Goal: Task Accomplishment & Management: Complete application form

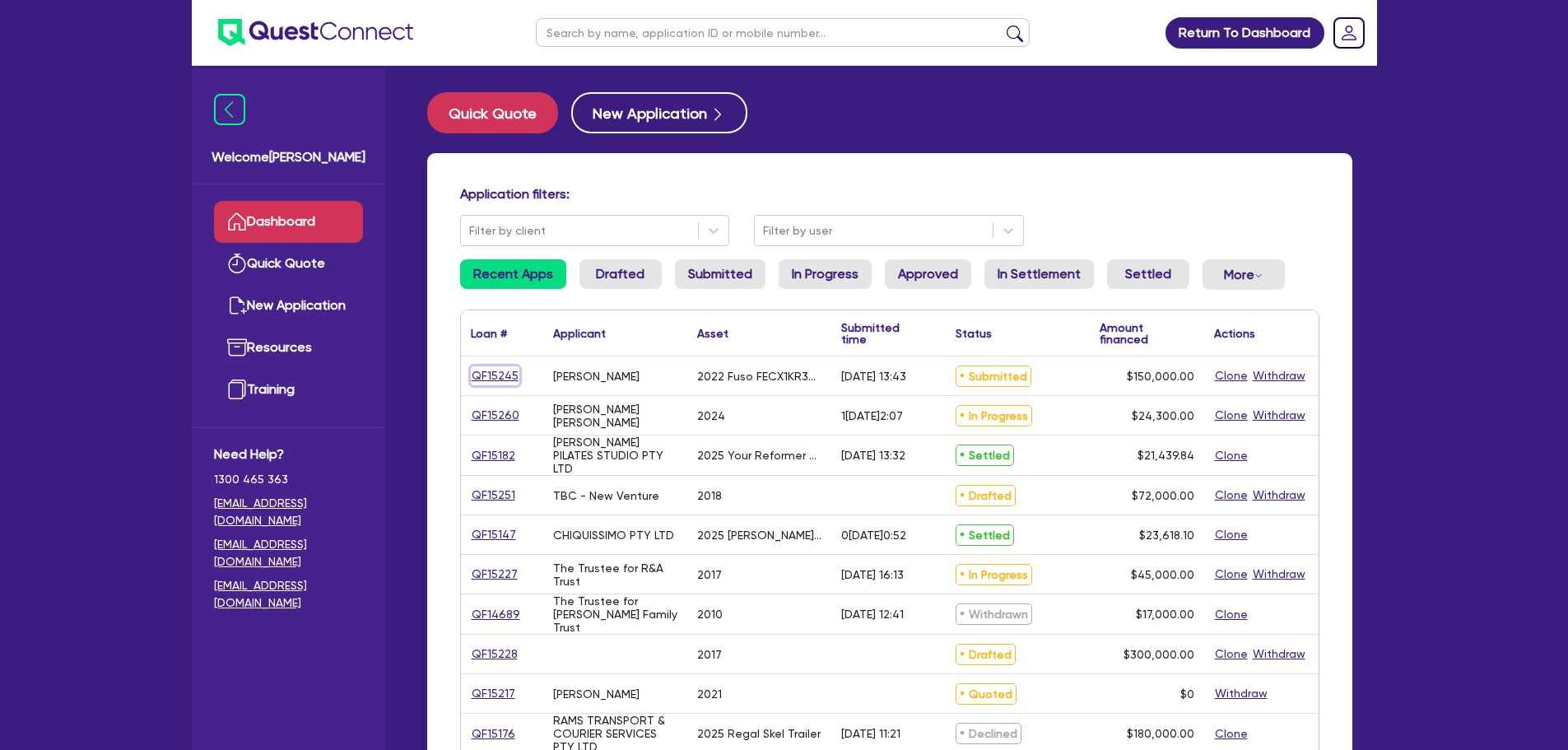
click at [495, 372] on link "QF15245" at bounding box center [495, 375] width 49 height 19
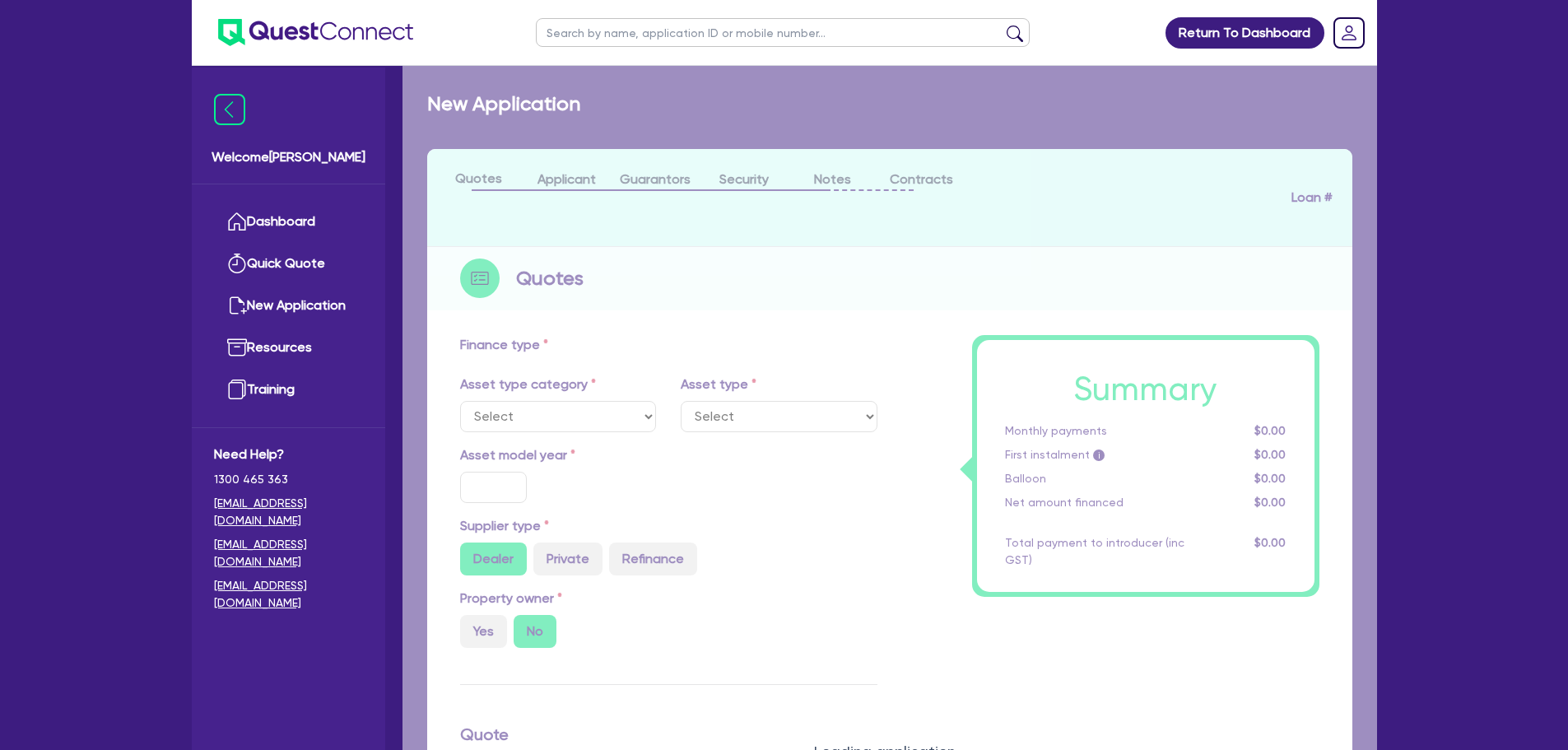
select select "CARS_AND_LIGHT_TRUCKS"
type input "2022"
radio input "false"
radio input "true"
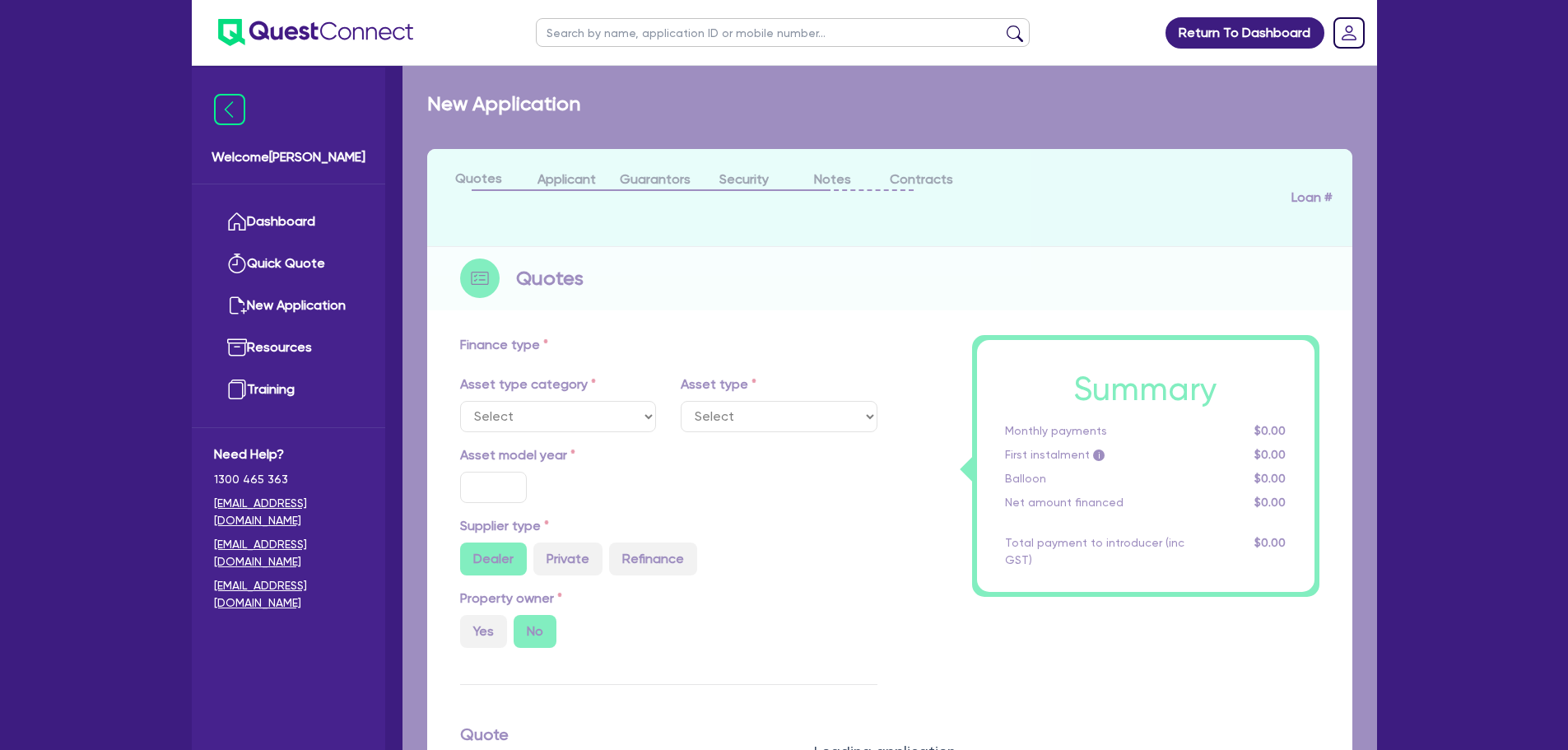
type input "150,000"
type input "10"
type input "15,000"
type input "17"
type input "2,000"
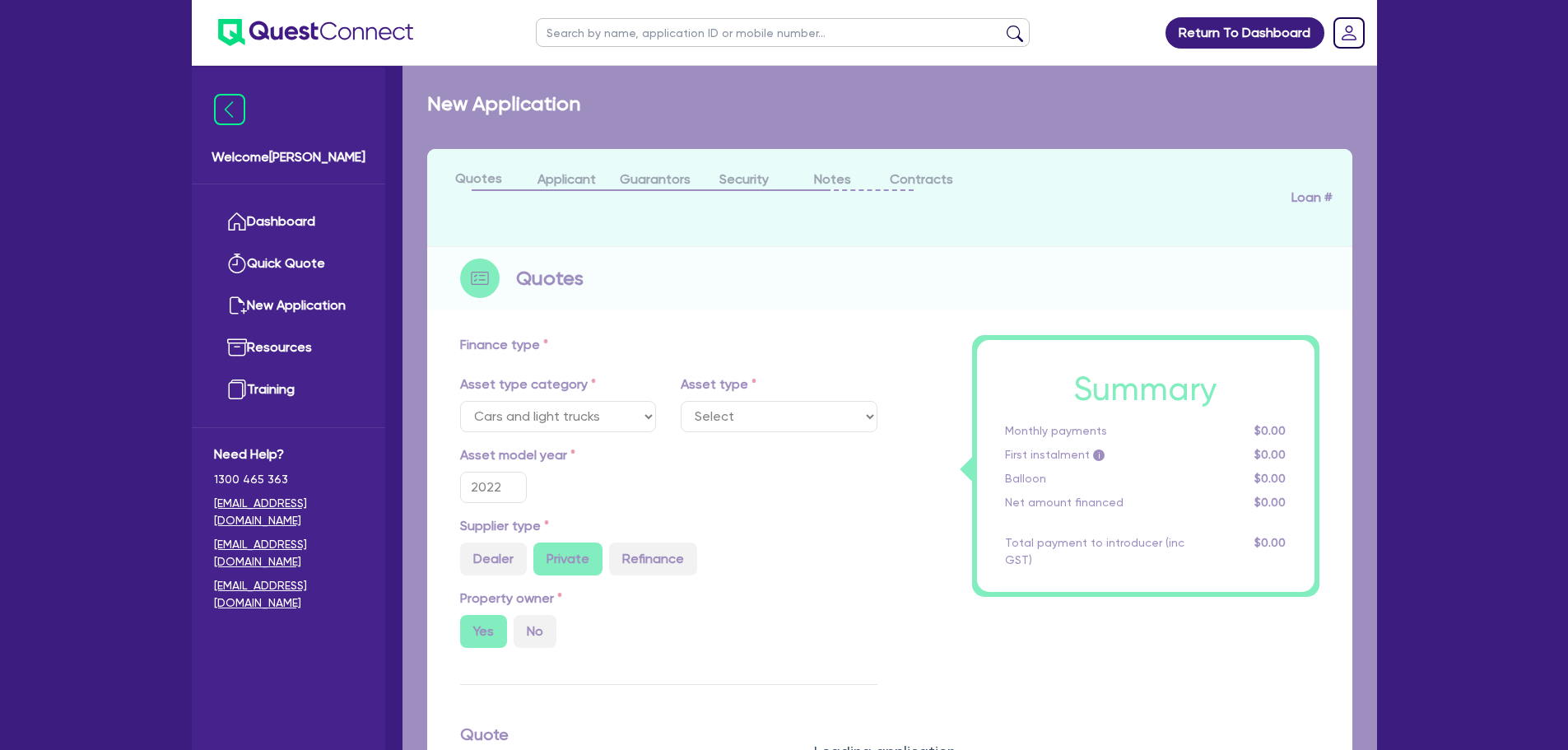
select select "LIGHT_TRUCKS"
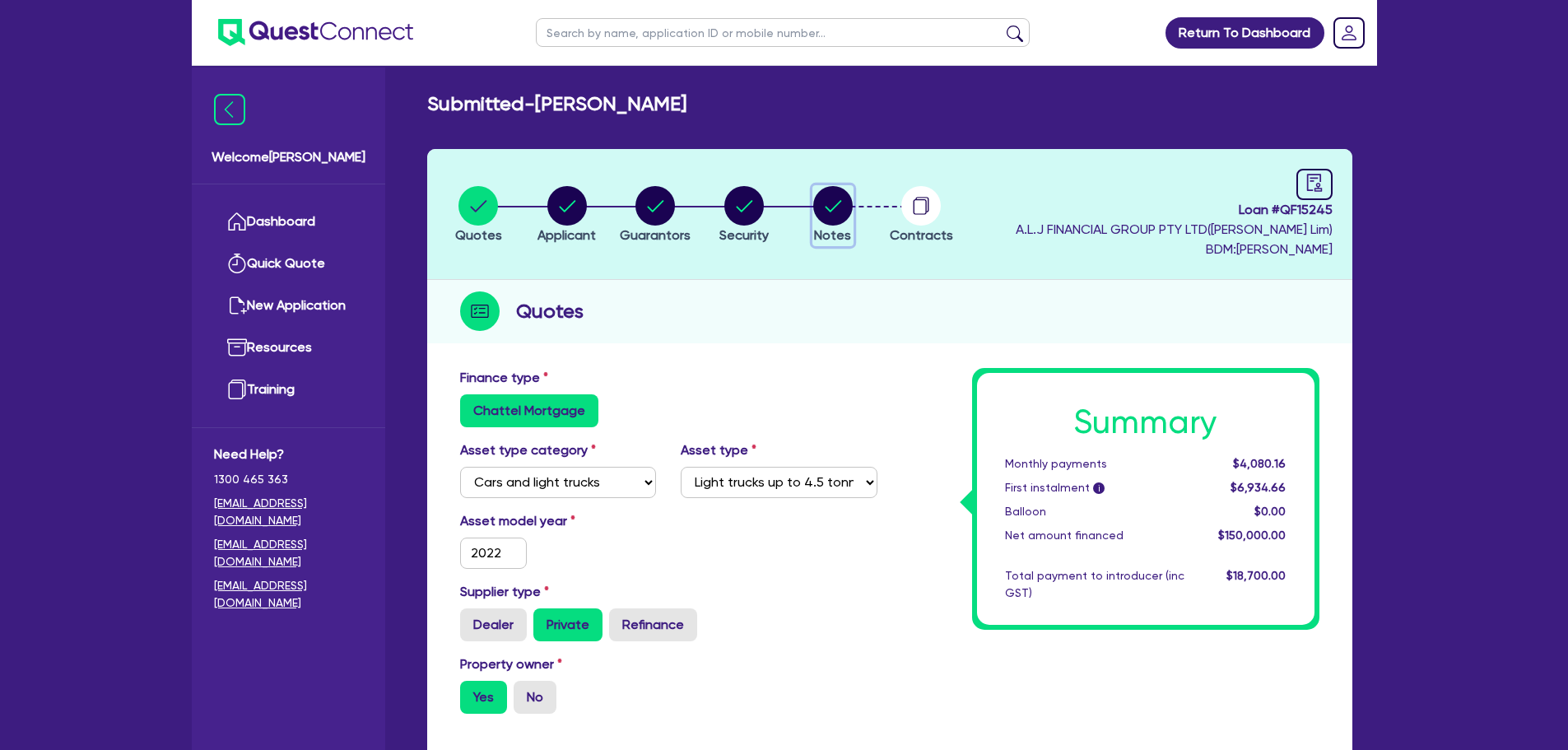
click at [837, 198] on circle "button" at bounding box center [832, 205] width 39 height 39
select select "Quest Finance - Own Book"
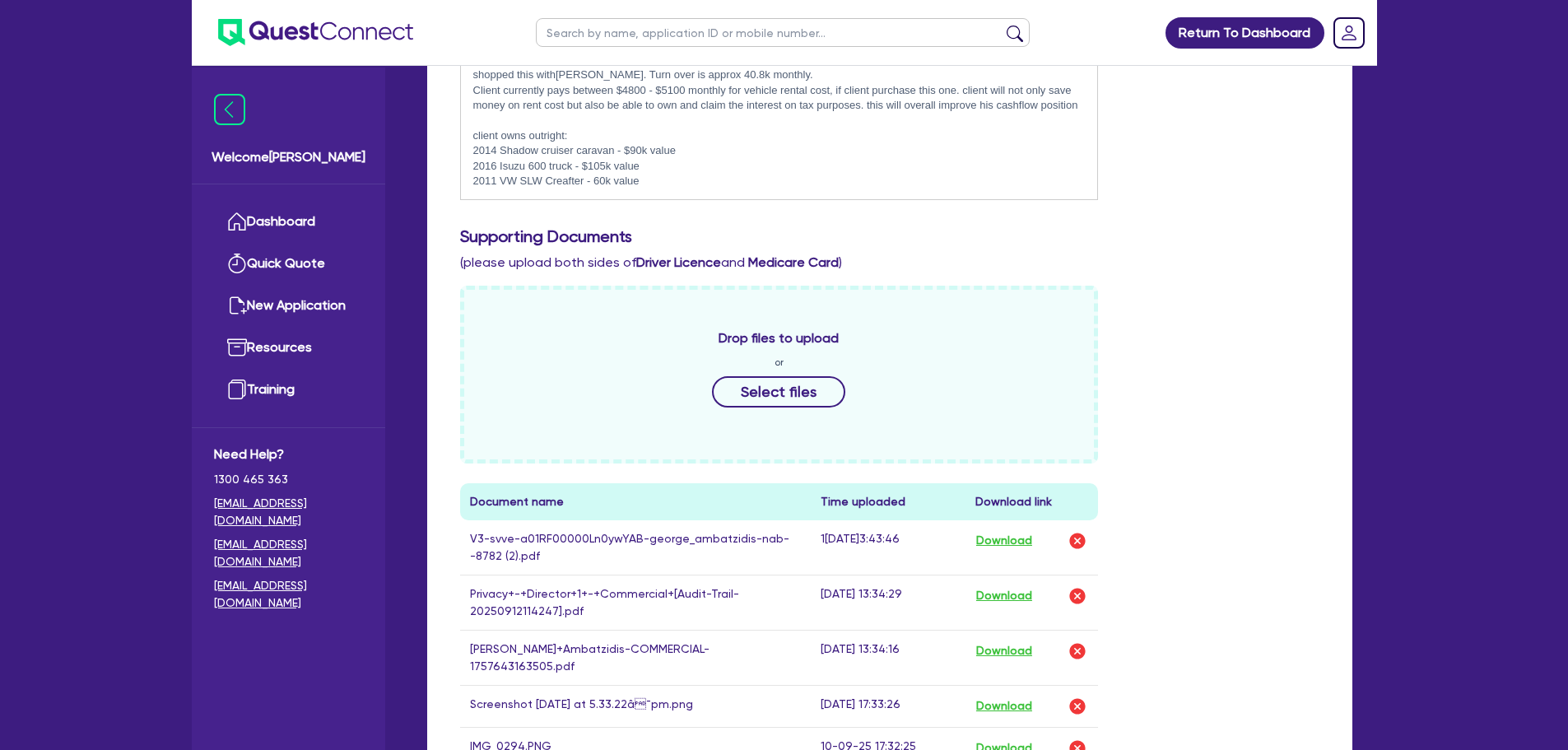
scroll to position [658, 0]
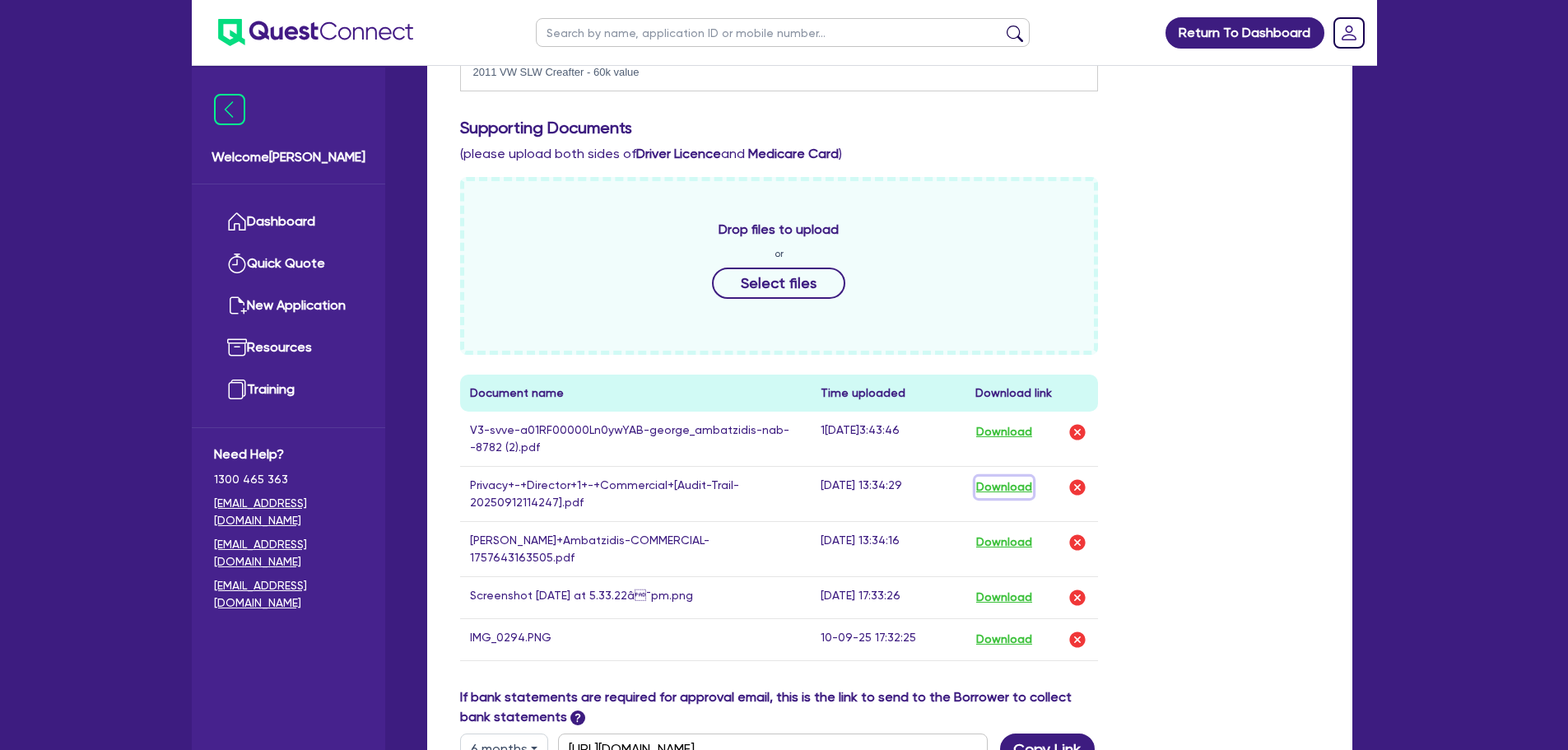
click at [991, 486] on button "Download" at bounding box center [1004, 487] width 58 height 21
click at [984, 539] on button "Download" at bounding box center [1004, 542] width 58 height 21
click at [990, 487] on button "Download" at bounding box center [1004, 487] width 58 height 21
click at [1012, 432] on button "Download" at bounding box center [1004, 432] width 58 height 21
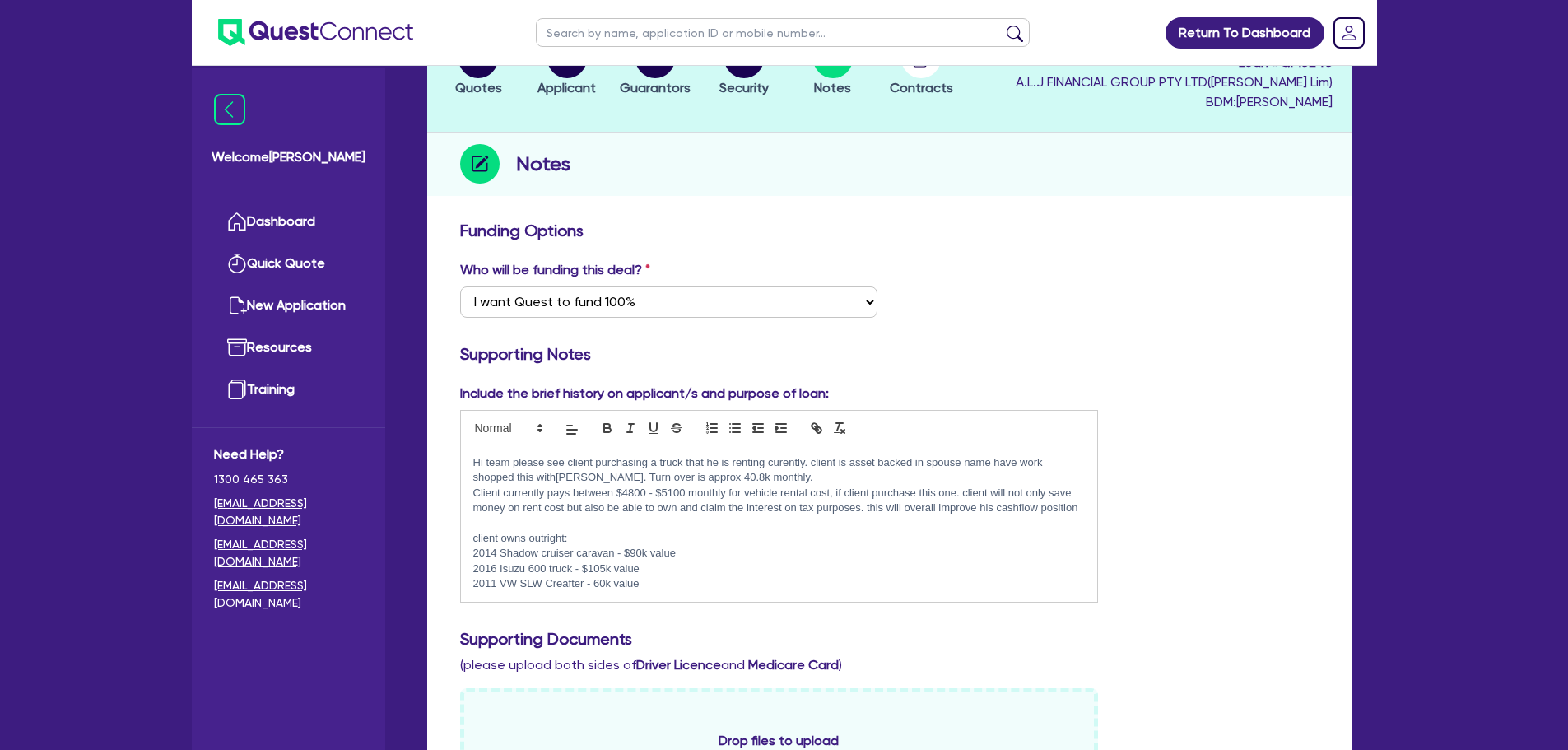
scroll to position [164, 0]
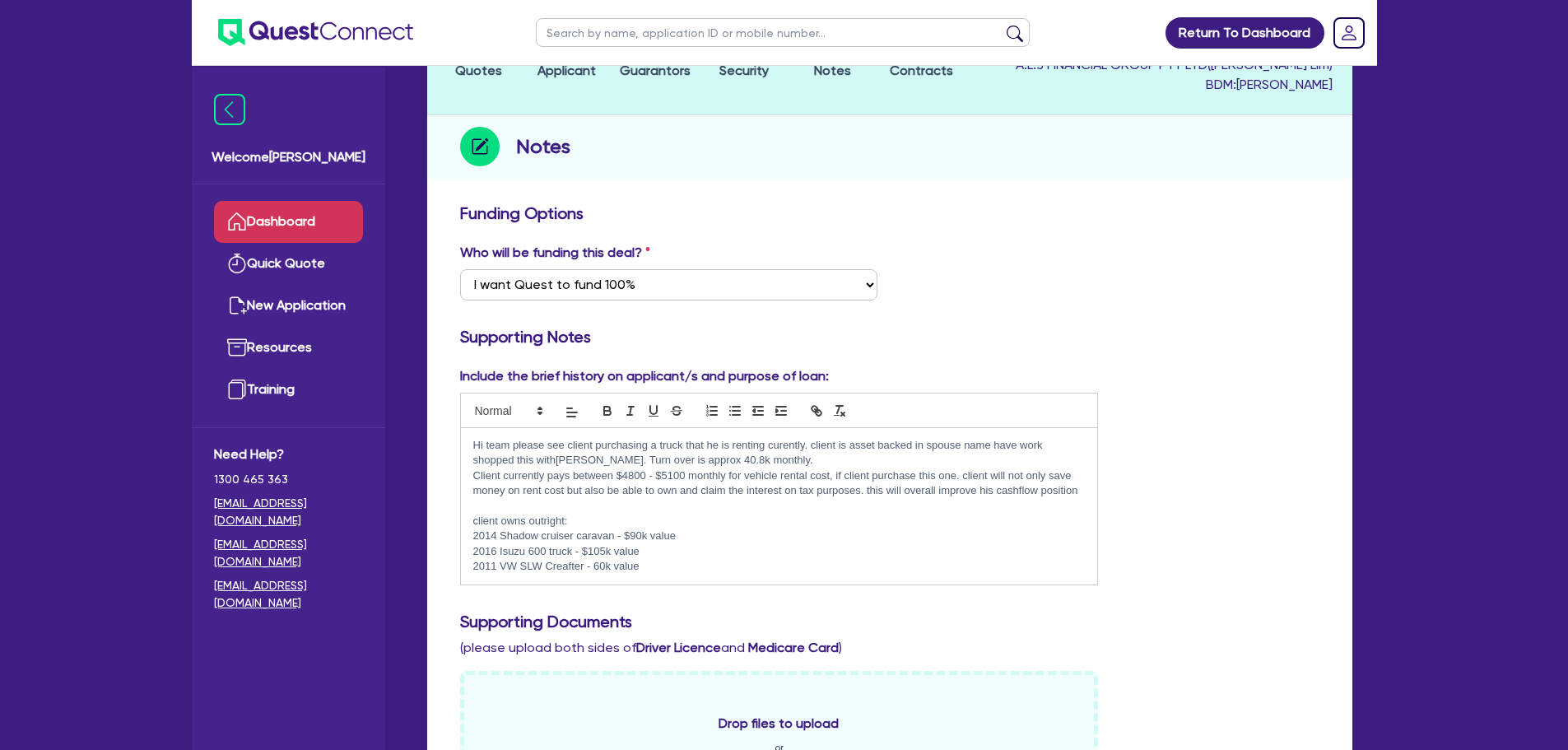
click at [296, 205] on link "Dashboard" at bounding box center [289, 221] width 149 height 42
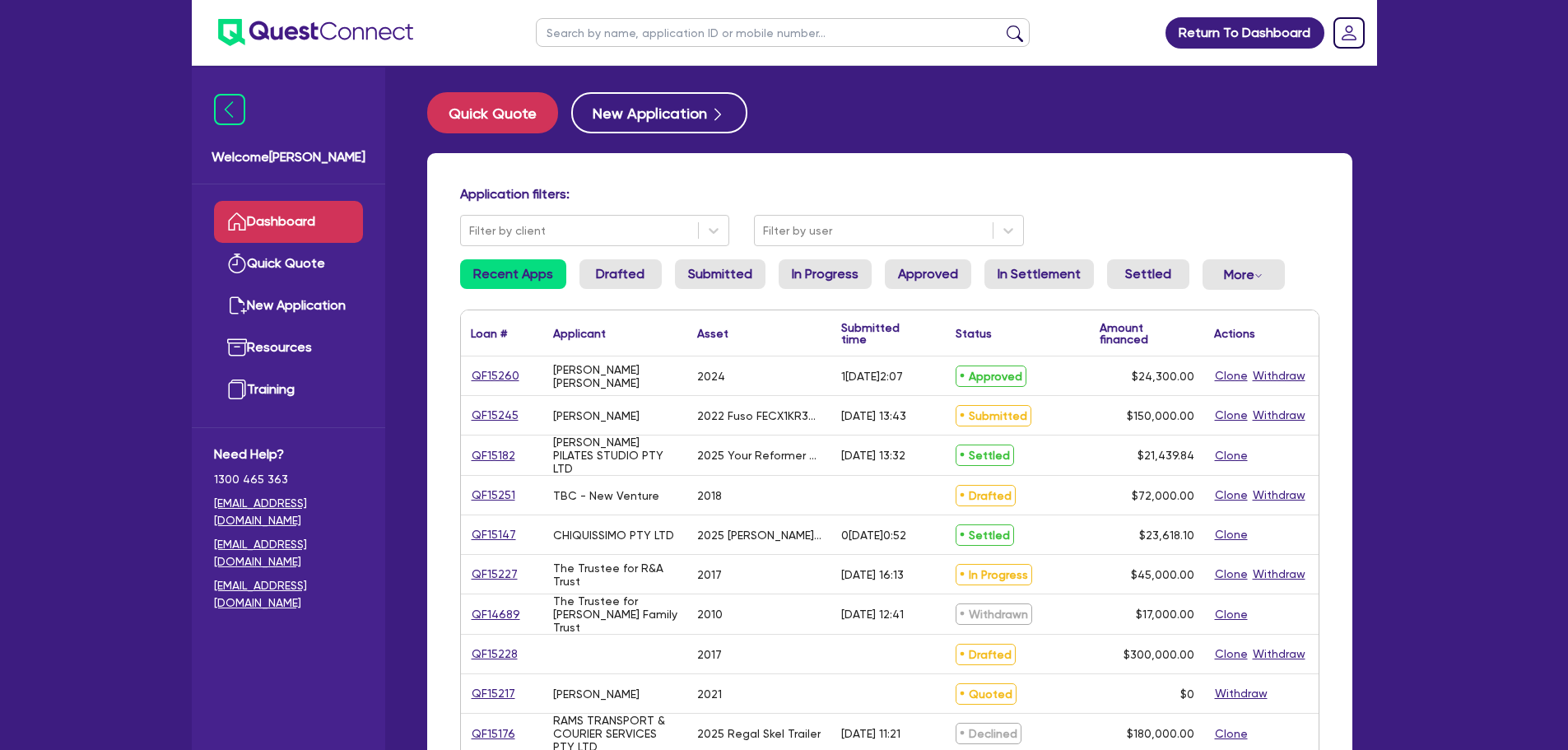
click at [500, 427] on div "QF15245" at bounding box center [502, 416] width 83 height 39
click at [497, 411] on link "QF15245" at bounding box center [495, 415] width 49 height 19
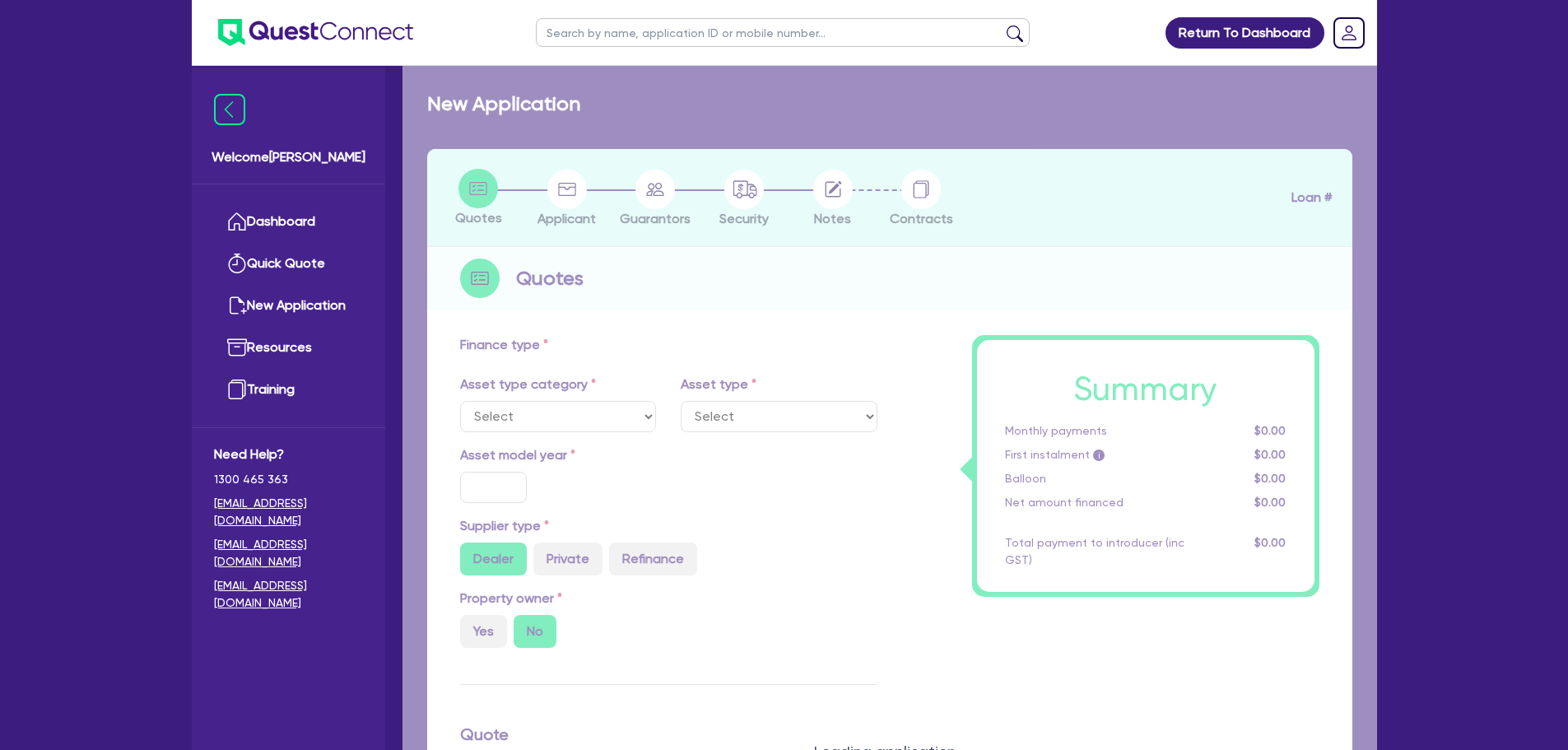
select select "CARS_AND_LIGHT_TRUCKS"
type input "2022"
radio input "false"
radio input "true"
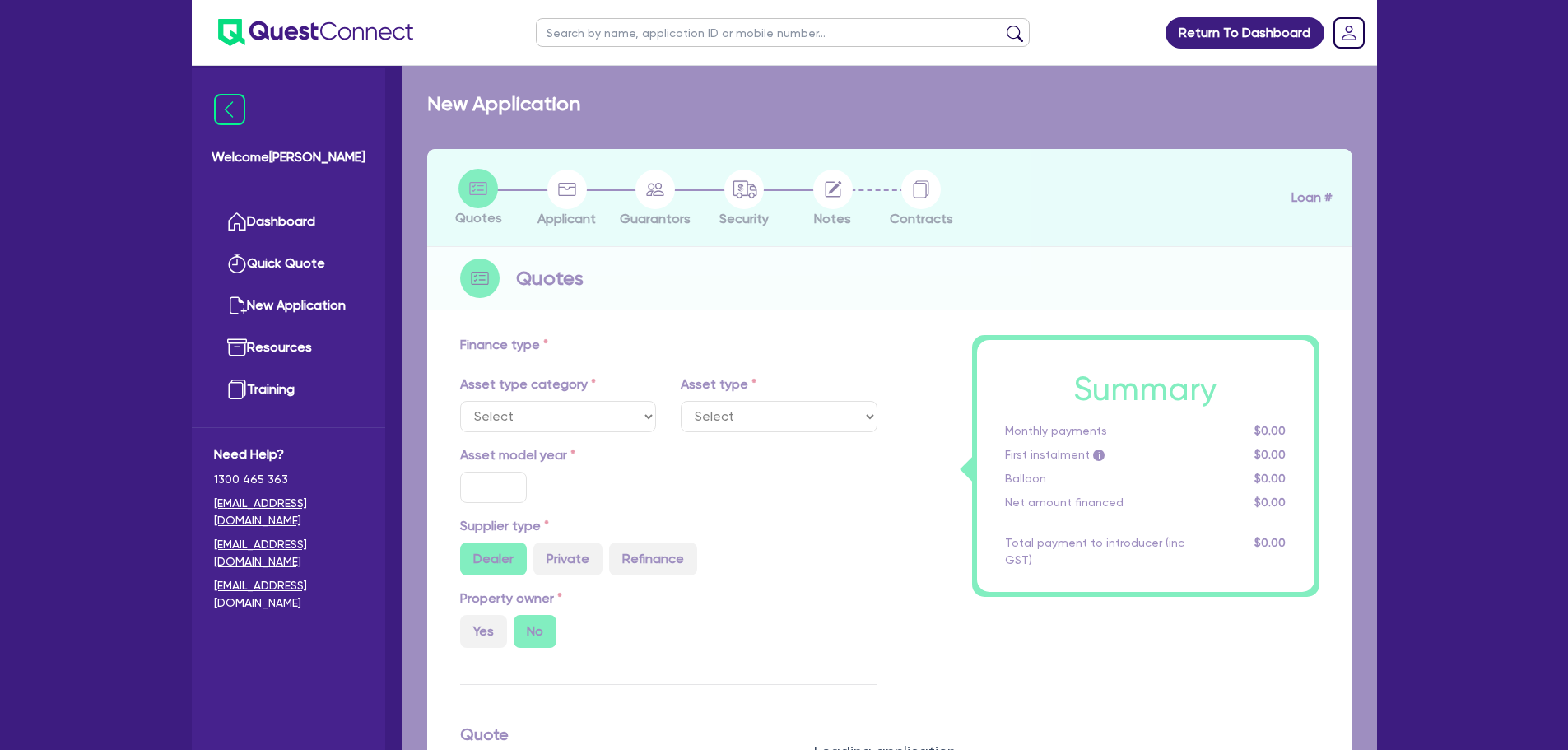
type input "150,000"
type input "10"
type input "15,000"
type input "17"
type input "2,000"
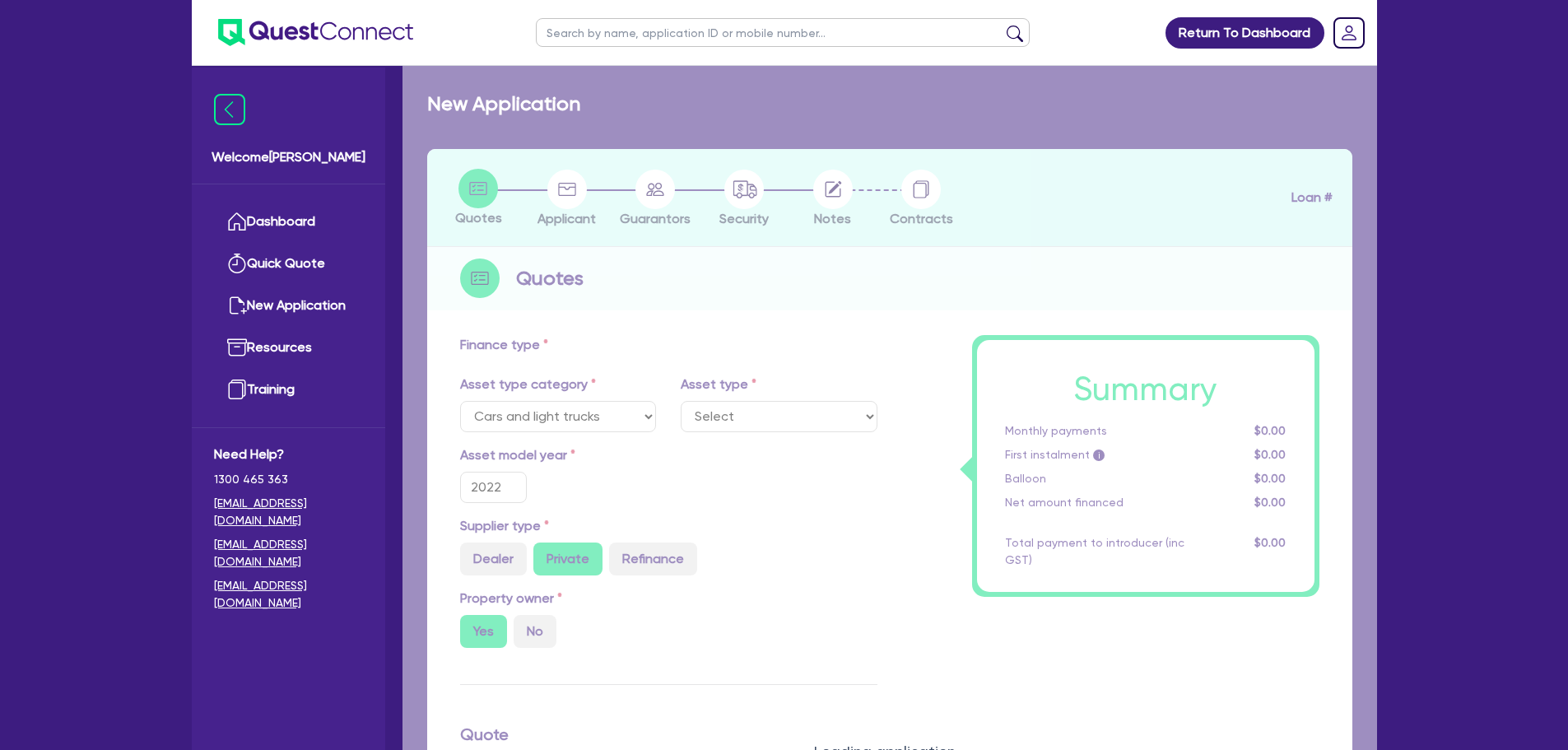
select select "LIGHT_TRUCKS"
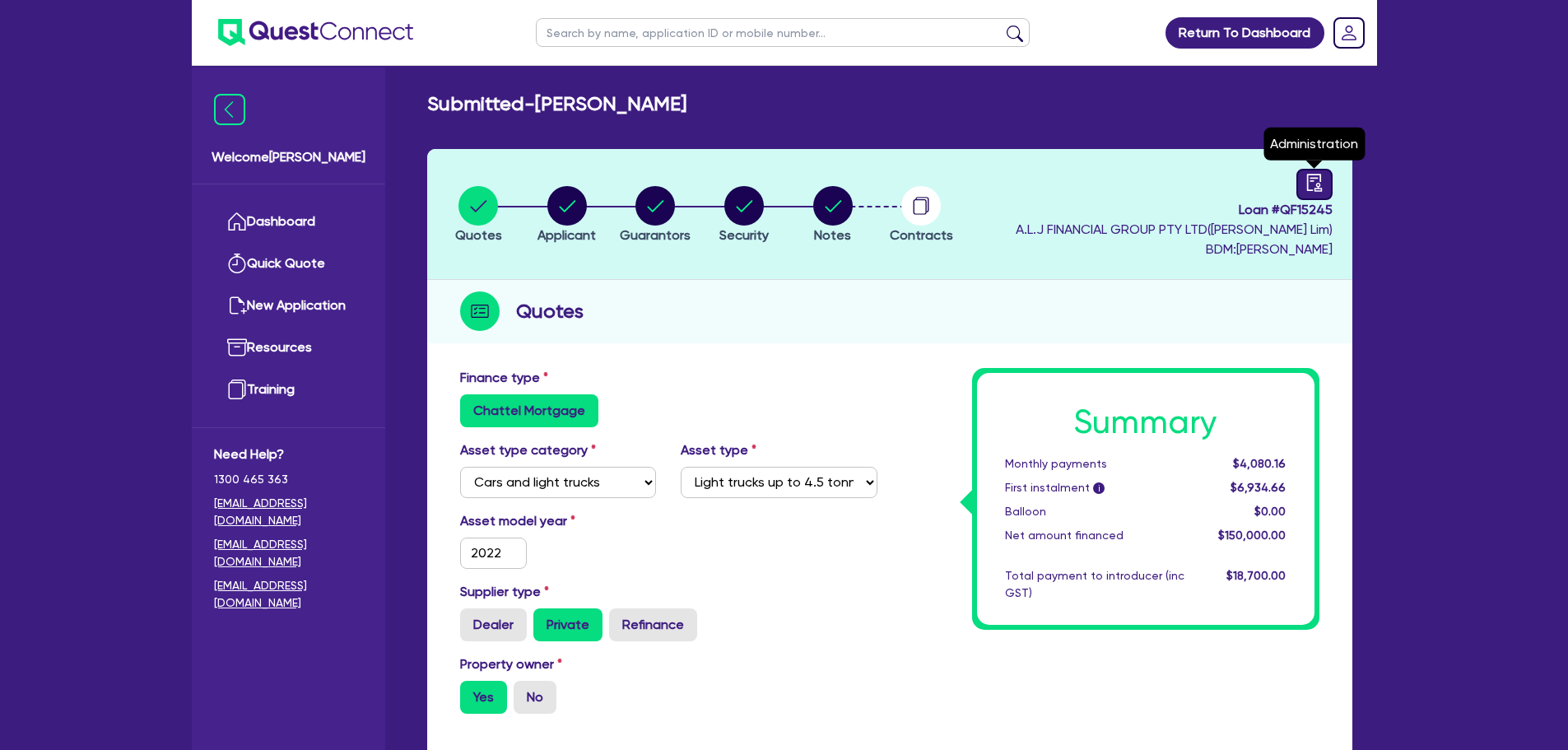
click at [1313, 174] on icon "audit" at bounding box center [1313, 181] width 15 height 17
select select "SUBMITTED_AMENDED"
select select "Quest Finance - Own Book"
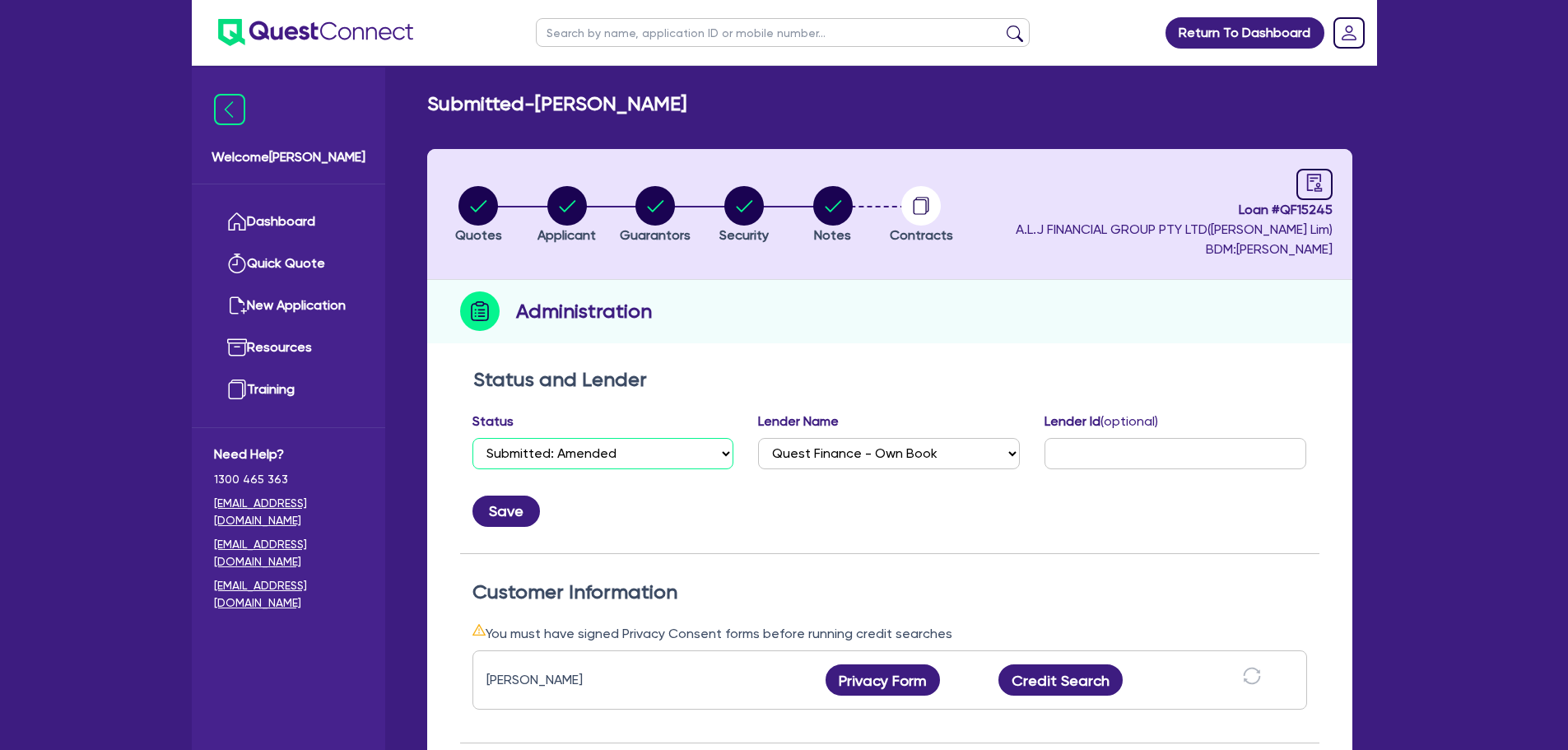
click at [635, 447] on select "Select Quoted Drafted: New Drafted: Amended Submitted: New Submitted: Amended I…" at bounding box center [603, 453] width 262 height 31
select select "DRAFTED_NEW"
click at [473, 438] on select "Select Quoted Drafted: New Drafted: Amended Submitted: New Submitted: Amended I…" at bounding box center [603, 453] width 262 height 31
click at [525, 520] on button "Save" at bounding box center [506, 511] width 68 height 31
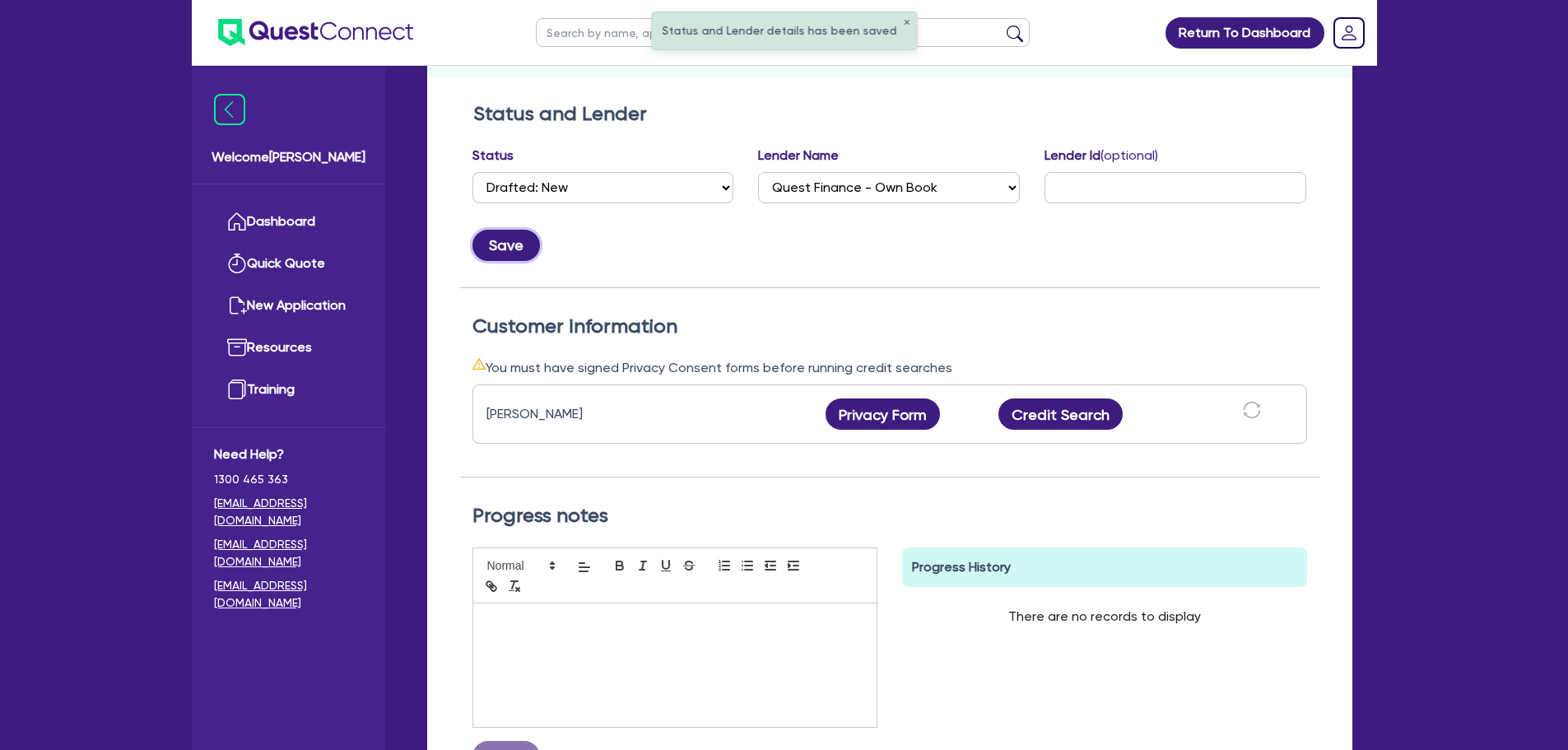
scroll to position [411, 0]
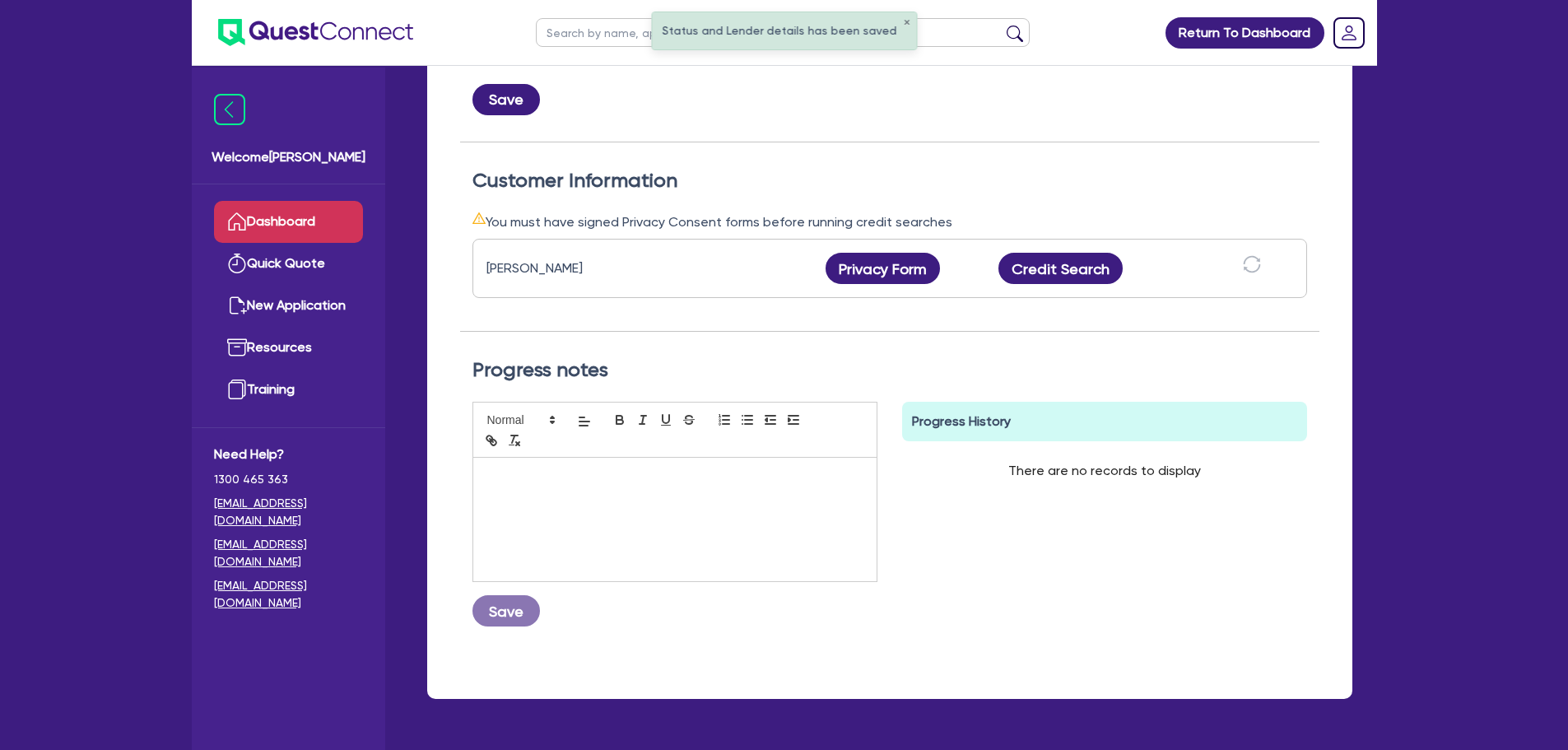
click at [251, 218] on link "Dashboard" at bounding box center [289, 221] width 149 height 42
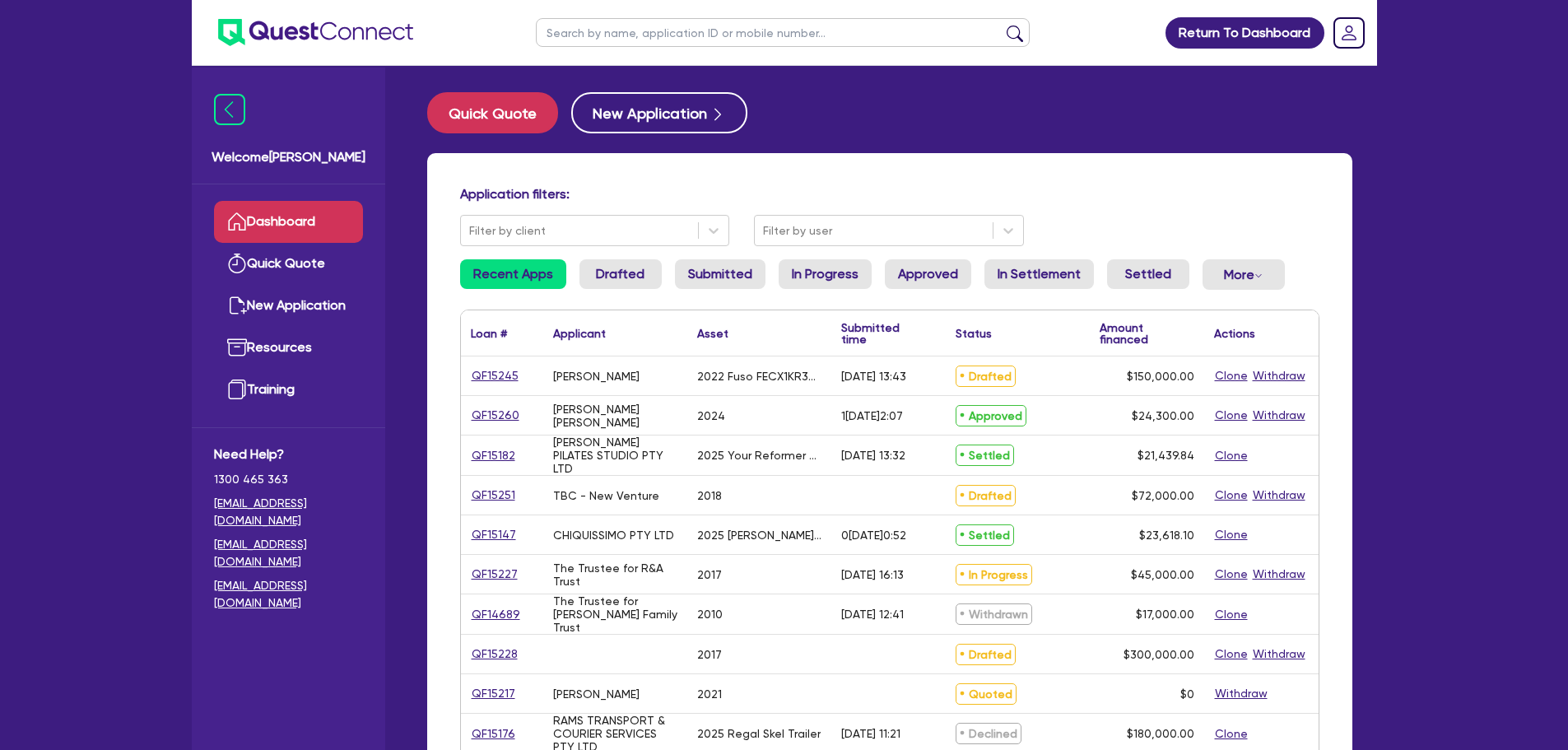
drag, startPoint x: 520, startPoint y: 373, endPoint x: 448, endPoint y: 373, distance: 72.0
click at [448, 373] on div "Application filters: Filter by client Filter by user Recent Apps Drafted Submit…" at bounding box center [889, 691] width 925 height 1078
click at [502, 372] on link "QF15245" at bounding box center [495, 375] width 49 height 19
select select "CARS_AND_LIGHT_TRUCKS"
select select "LIGHT_TRUCKS"
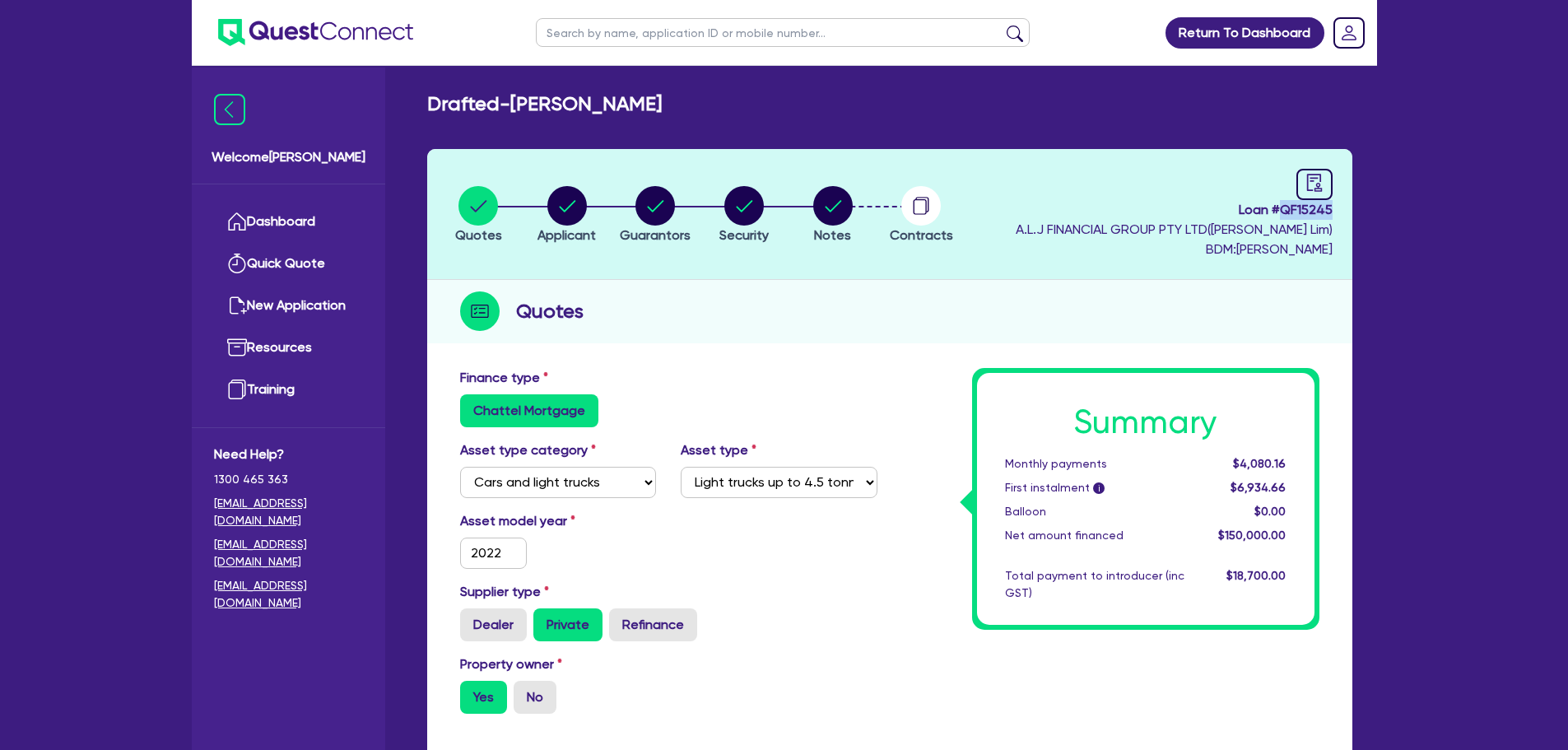
drag, startPoint x: 1283, startPoint y: 208, endPoint x: 1377, endPoint y: 211, distance: 94.0
click at [1377, 211] on div "Return To Dashboard Edit Profile Logout Welcome [PERSON_NAME] Dashboard Quick Q…" at bounding box center [784, 757] width 1210 height 1515
copy span "QF15245"
